Goal: Task Accomplishment & Management: Manage account settings

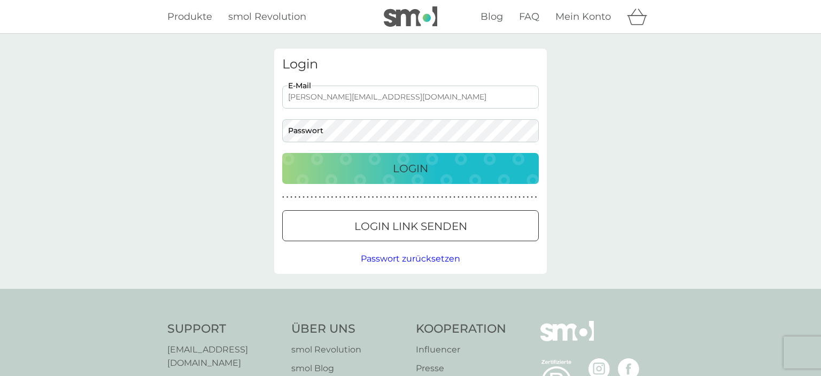
type input "[PERSON_NAME][EMAIL_ADDRESS][DOMAIN_NAME]"
click at [396, 165] on p "Login" at bounding box center [410, 168] width 35 height 17
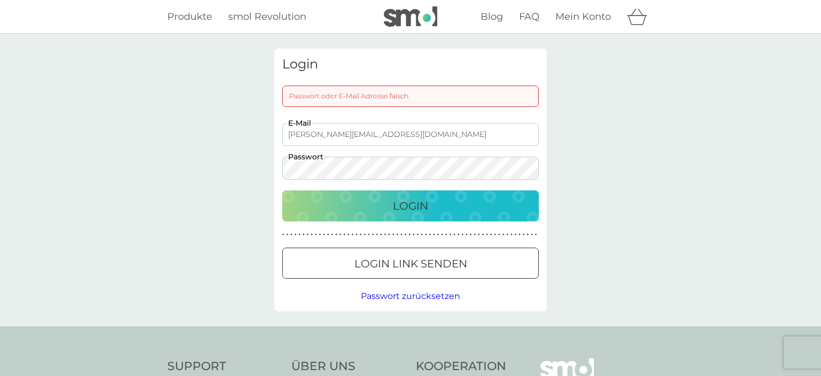
click at [400, 211] on p "Login" at bounding box center [410, 205] width 35 height 17
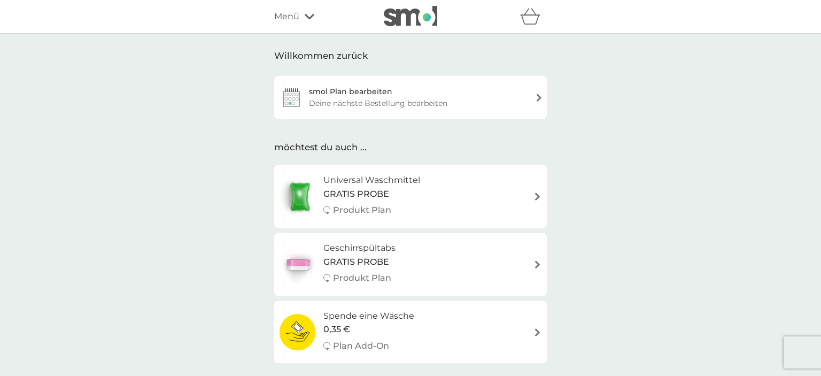
click at [404, 103] on div "Deine nächste Bestellung bearbeiten" at bounding box center [378, 103] width 138 height 12
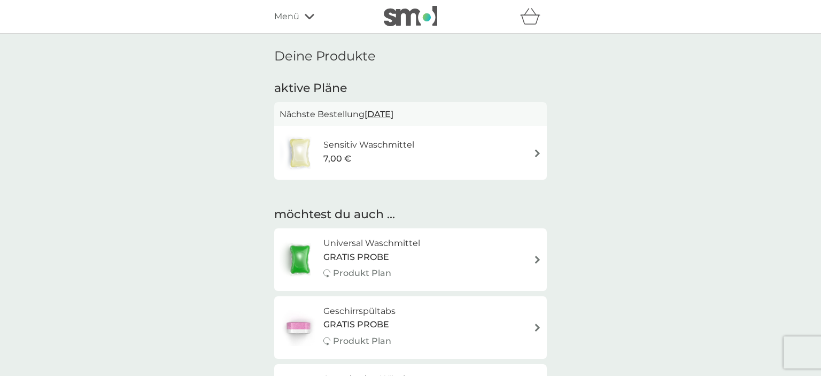
click at [523, 153] on div "Sensitiv Waschmittel 7,00 €" at bounding box center [411, 152] width 262 height 37
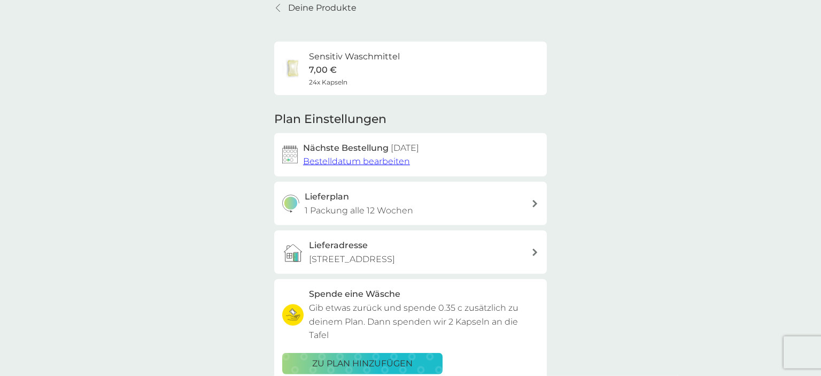
scroll to position [56, 0]
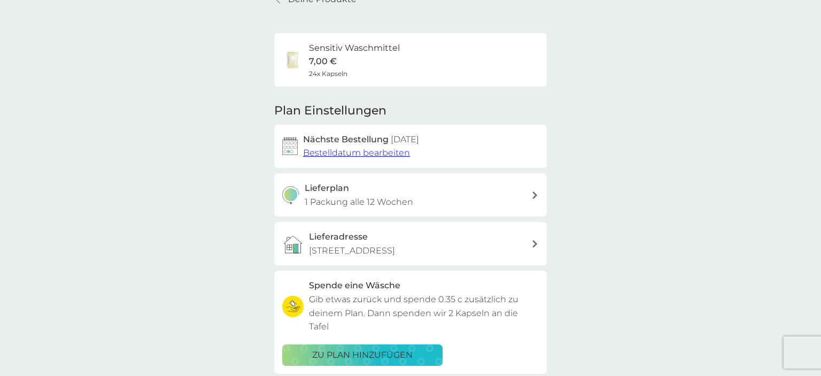
click at [396, 197] on p "1 Packung alle 12 Wochen" at bounding box center [359, 202] width 109 height 14
select select "84"
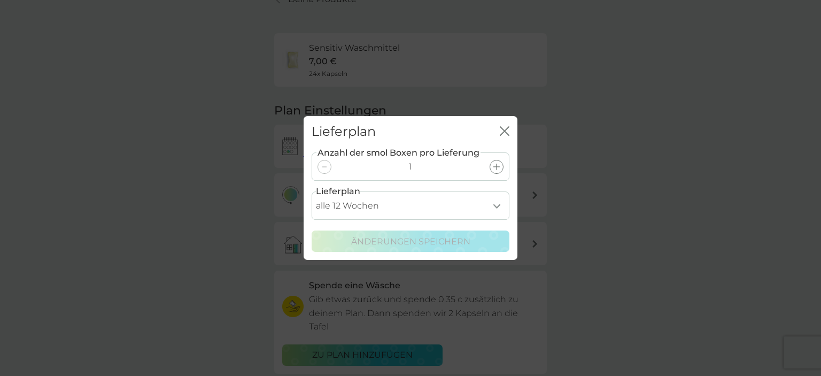
click at [312, 191] on select "alle 1 Woche alle 2 Wochen alle 3 Wochen alle 4 Wochen alle 5 Wochen alle 6 Woc…" at bounding box center [411, 205] width 198 height 28
click at [422, 220] on div "Anzahl der smol Boxen pro Lieferung 1 Lieferplan alle 1 Woche alle 2 Wochen all…" at bounding box center [411, 199] width 198 height 105
click at [324, 168] on div at bounding box center [325, 167] width 14 height 14
click at [502, 127] on icon "Schließen" at bounding box center [505, 131] width 10 height 10
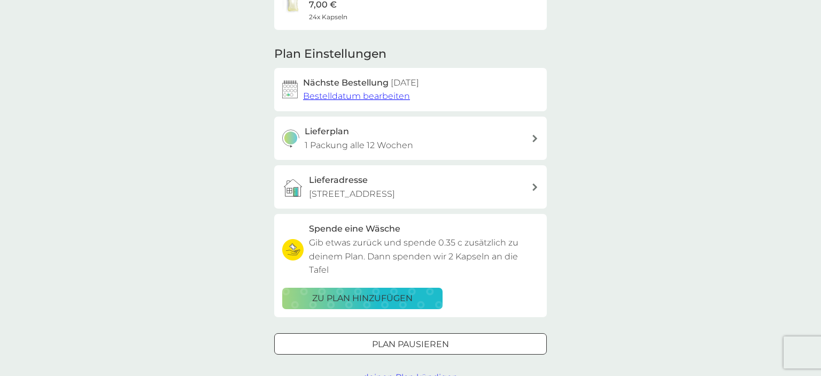
scroll to position [169, 0]
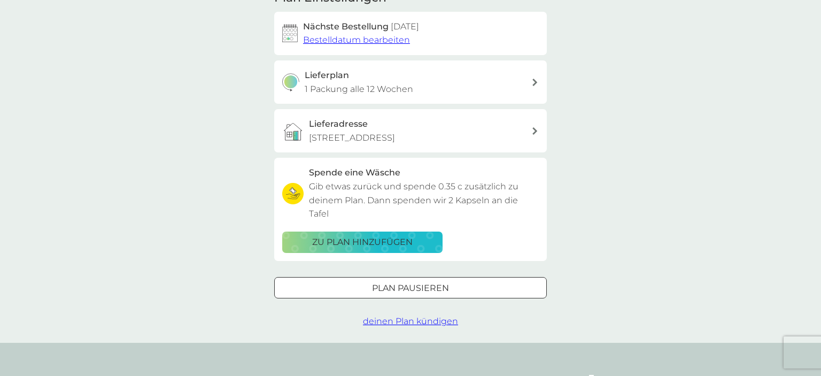
click at [416, 282] on div at bounding box center [410, 287] width 38 height 11
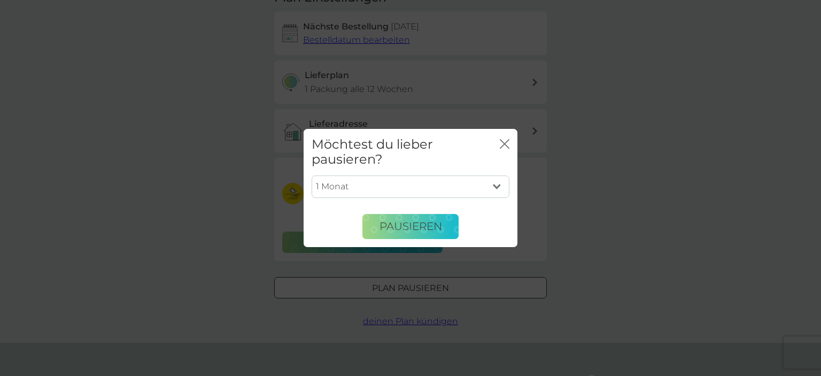
click at [312, 175] on select "1 Monat 2 Monate 3 Monate 4 Monate 5 Monate 6 Monate" at bounding box center [411, 186] width 198 height 22
click at [439, 169] on div "Möchtest du lieber pausieren? Schließen" at bounding box center [411, 152] width 214 height 47
click at [502, 140] on icon "Schließen" at bounding box center [505, 144] width 10 height 10
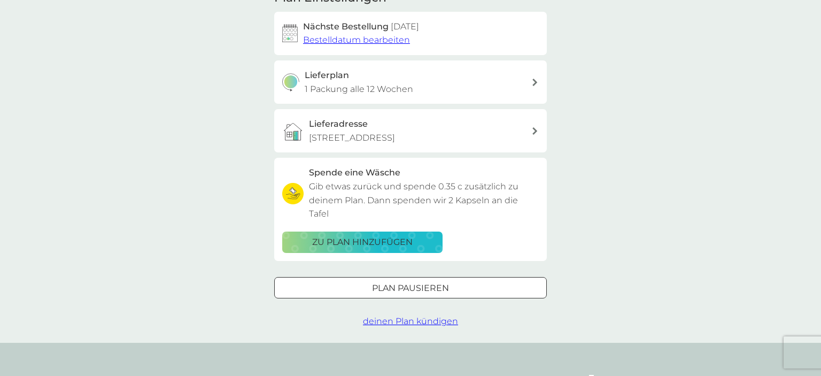
click at [408, 316] on span "deinen Plan kündigen" at bounding box center [410, 321] width 95 height 10
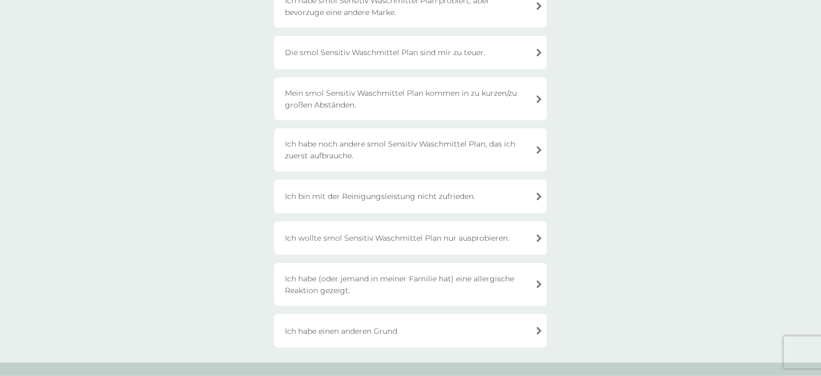
scroll to position [169, 0]
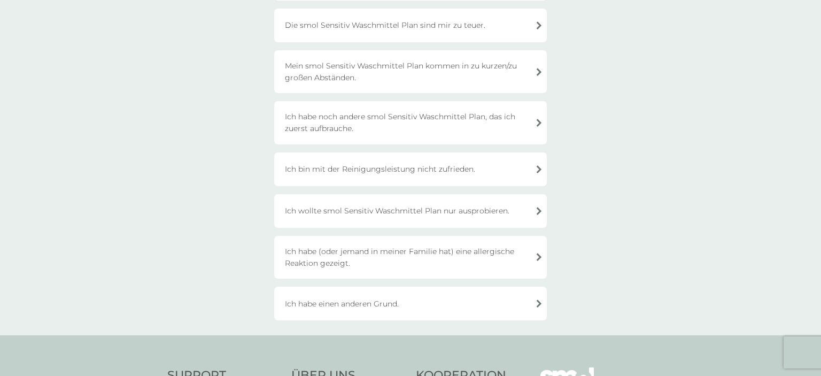
click at [393, 123] on div "Ich habe noch andere smol Sensitiv Waschmittel Plan, das ich zuerst aufbrauche." at bounding box center [410, 122] width 273 height 43
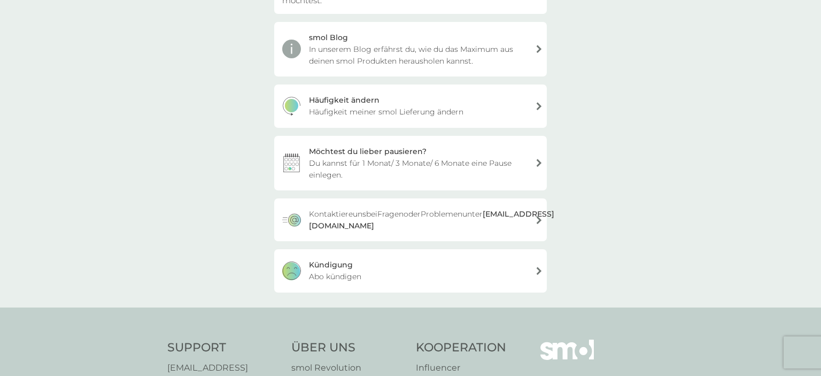
click at [417, 266] on div "Kündigung Abo kündigen" at bounding box center [410, 270] width 273 height 43
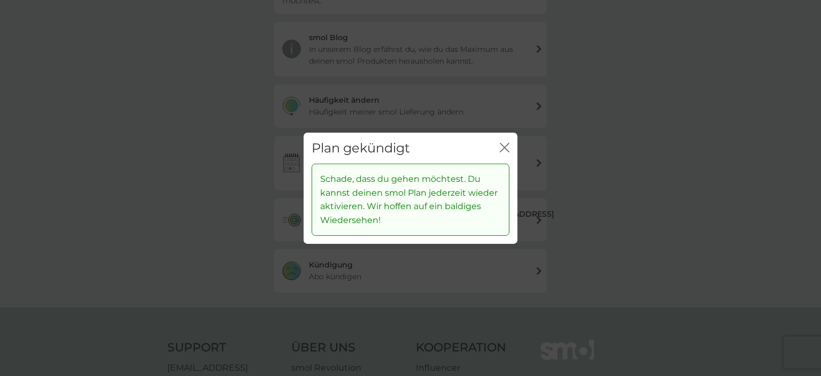
click at [502, 149] on icon "Schließen" at bounding box center [505, 147] width 10 height 10
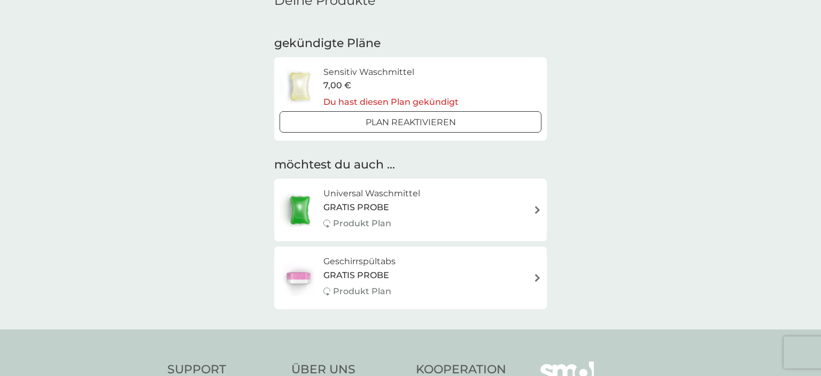
scroll to position [56, 0]
click at [372, 206] on span "GRATIS PROBE" at bounding box center [356, 207] width 66 height 14
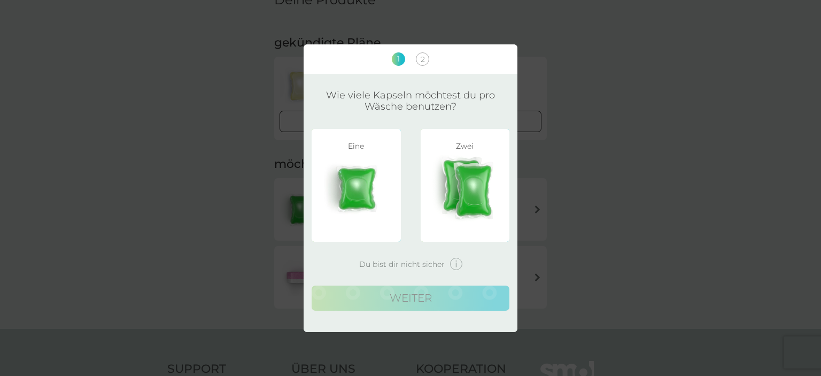
click at [367, 185] on img at bounding box center [356, 188] width 73 height 67
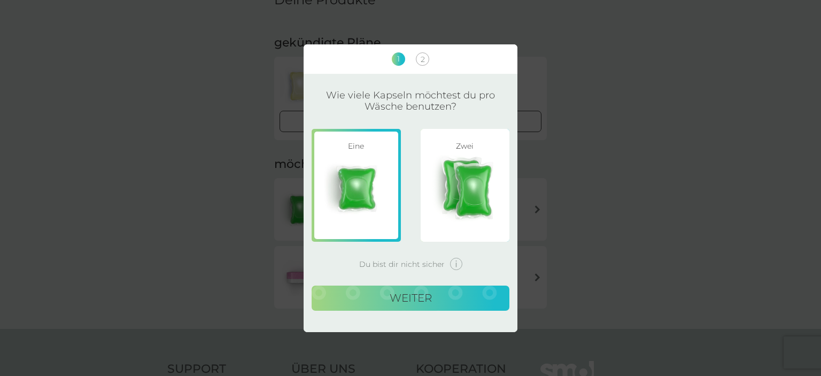
click at [417, 300] on button "weiter" at bounding box center [411, 298] width 198 height 26
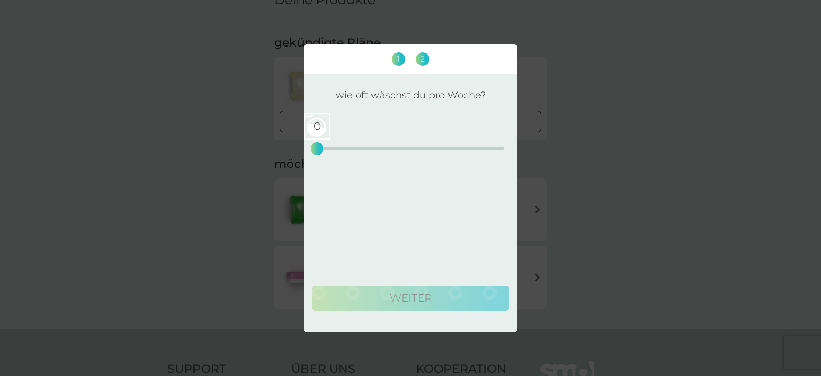
click at [357, 149] on div "0 0 12.5 25" at bounding box center [410, 147] width 187 height 3
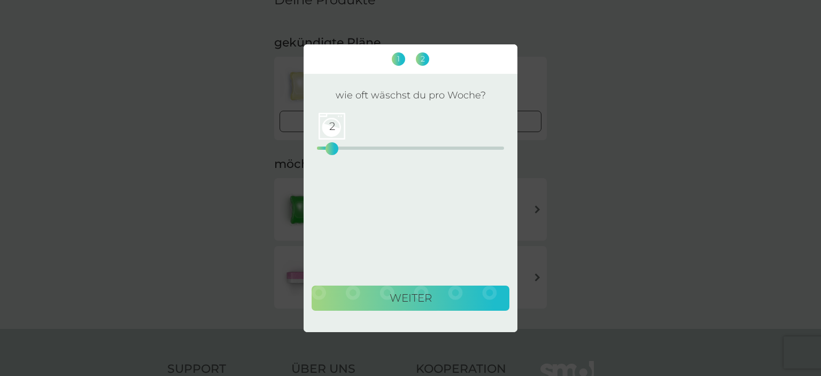
drag, startPoint x: 356, startPoint y: 149, endPoint x: 332, endPoint y: 151, distance: 24.1
click at [332, 151] on div "2" at bounding box center [332, 148] width 4 height 4
click at [409, 297] on button "weiter" at bounding box center [411, 298] width 198 height 26
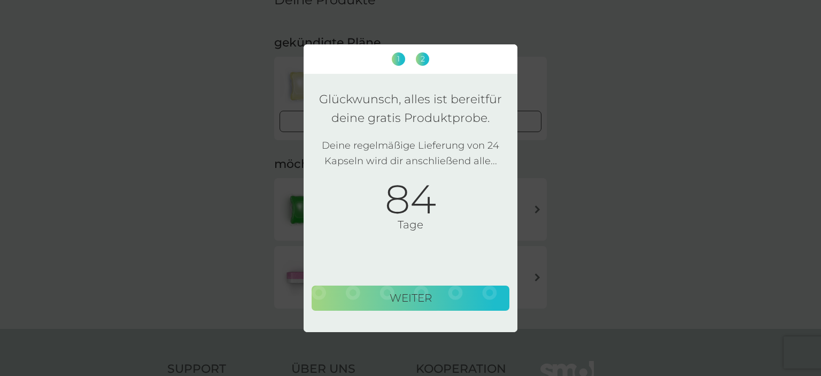
click at [399, 60] on span "1" at bounding box center [398, 58] width 13 height 13
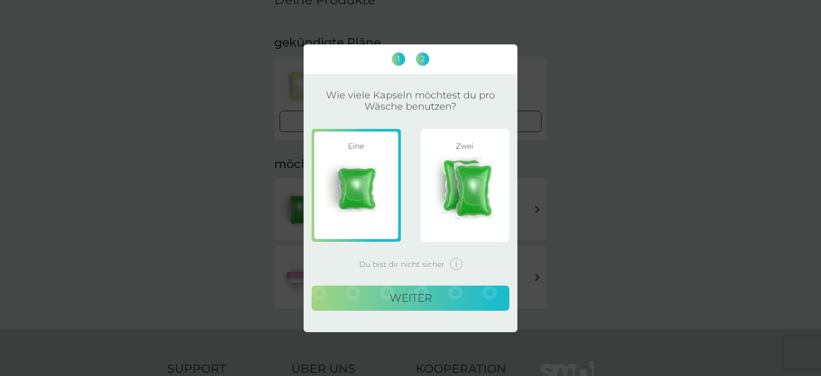
click at [552, 86] on div "1 2 Wie viele Kapseln möchtest du pro Wäsche benutzen? Eine Zwei Du bist dir ni…" at bounding box center [410, 188] width 821 height 376
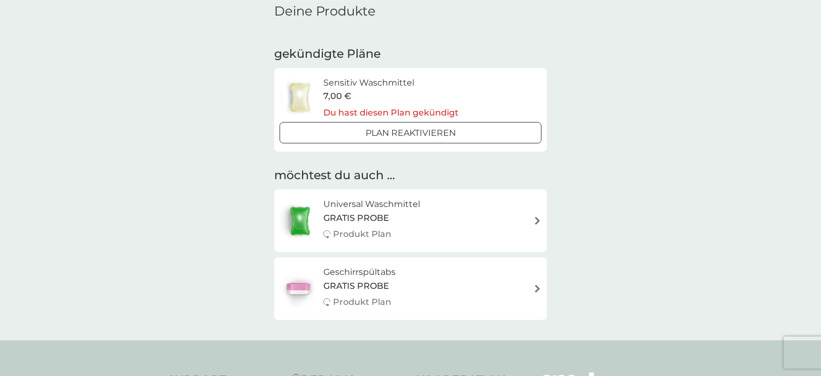
scroll to position [0, 0]
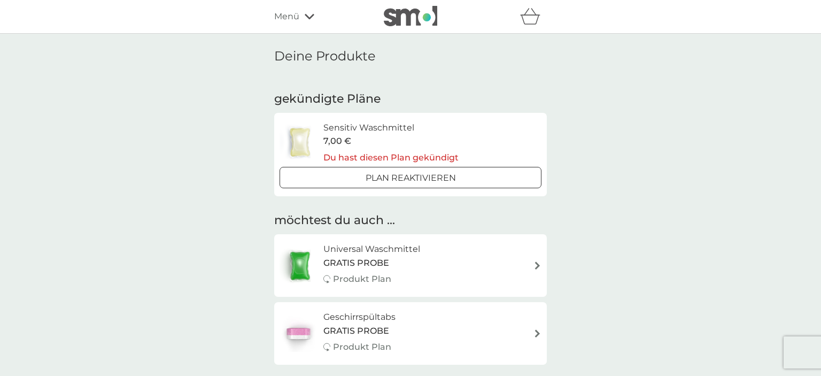
click at [307, 19] on icon at bounding box center [310, 16] width 10 height 6
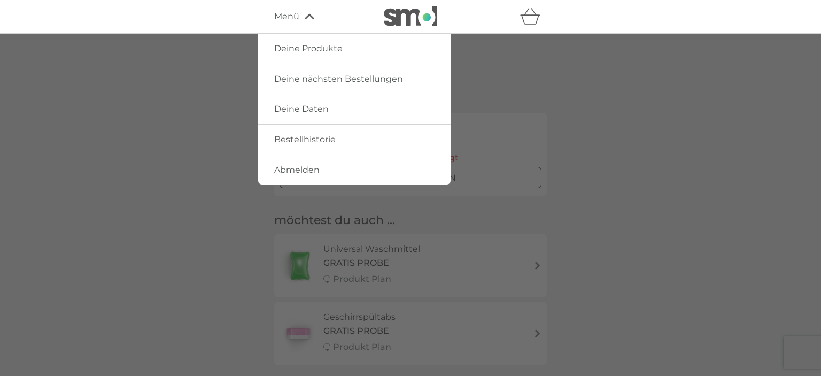
click at [309, 142] on span "Bestellhistorie" at bounding box center [304, 139] width 61 height 10
